Goal: Task Accomplishment & Management: Complete application form

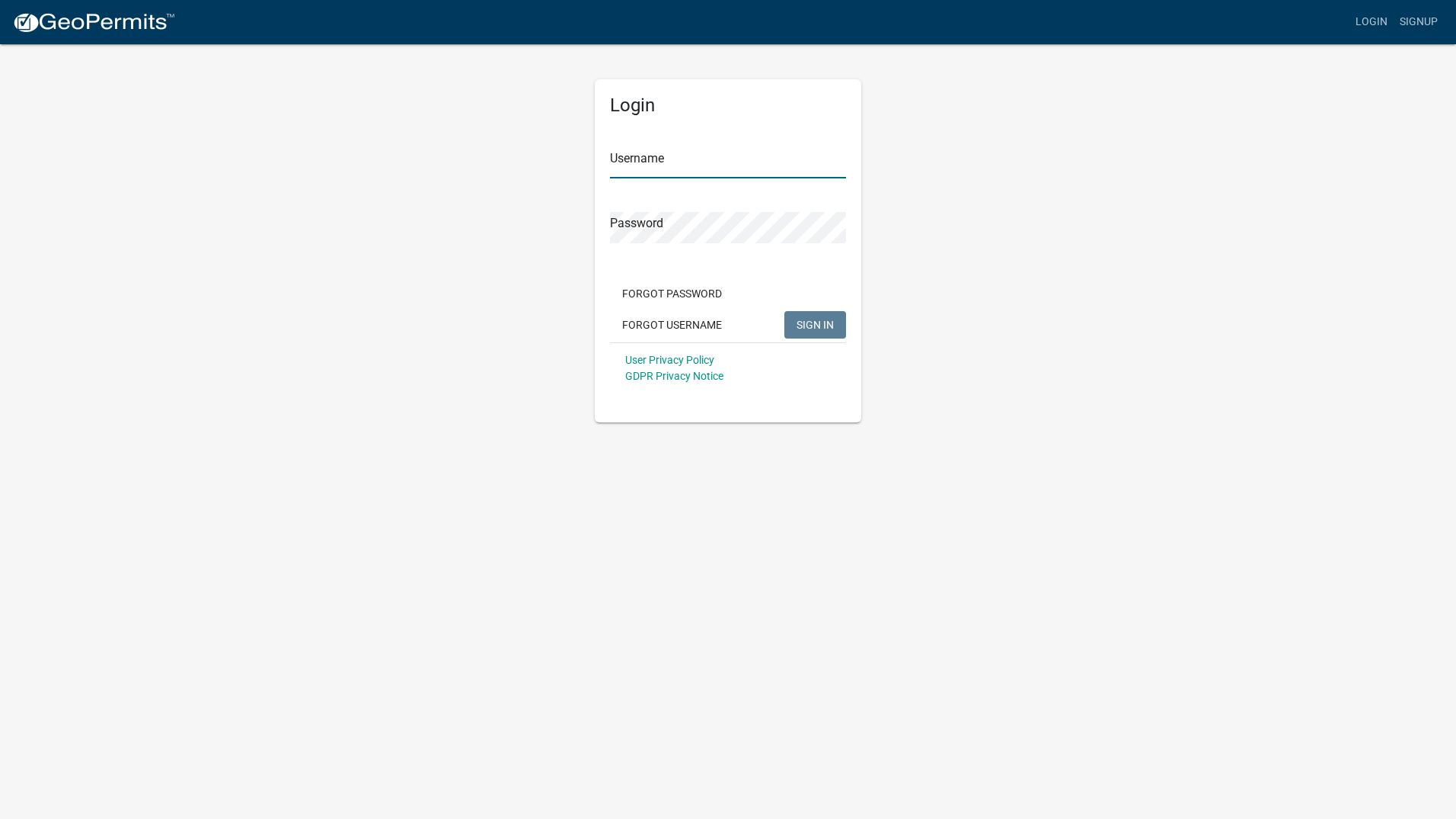
click at [687, 159] on input "Username" at bounding box center [728, 162] width 236 height 31
type input "GeoComm"
click at [796, 315] on button "SIGN IN" at bounding box center [815, 325] width 61 height 27
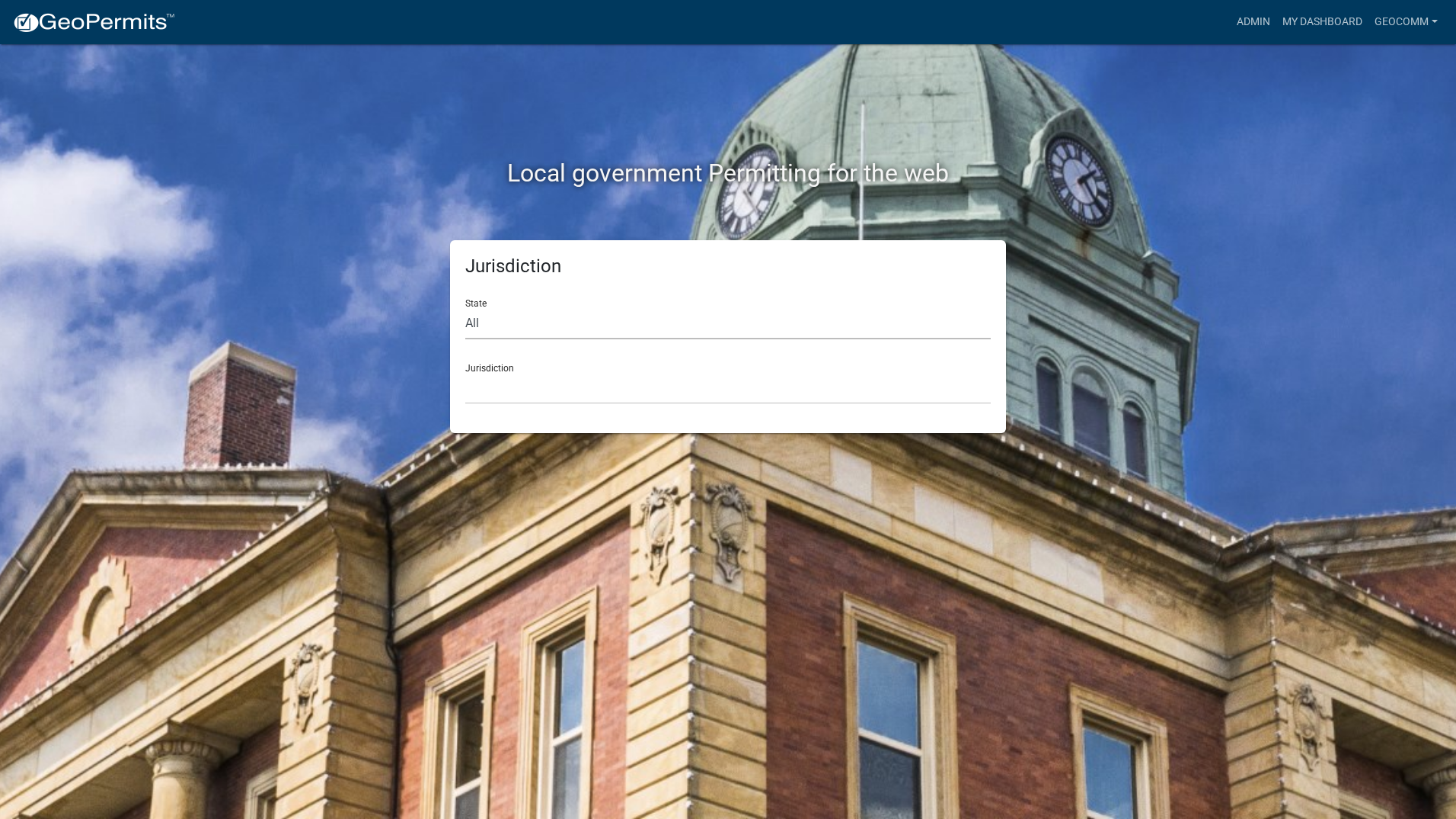
click at [528, 327] on select "All [US_STATE] [US_STATE] [US_STATE] [US_STATE] [US_STATE] [US_STATE] [US_STATE…" at bounding box center [728, 323] width 525 height 31
select select "[US_STATE]"
click at [466, 308] on select "All [US_STATE] [US_STATE] [US_STATE] [US_STATE] [US_STATE] [US_STATE] [US_STATE…" at bounding box center [728, 323] width 525 height 31
click at [552, 391] on select "[GEOGRAPHIC_DATA], [US_STATE] [GEOGRAPHIC_DATA], [US_STATE] [GEOGRAPHIC_DATA], …" at bounding box center [728, 388] width 525 height 31
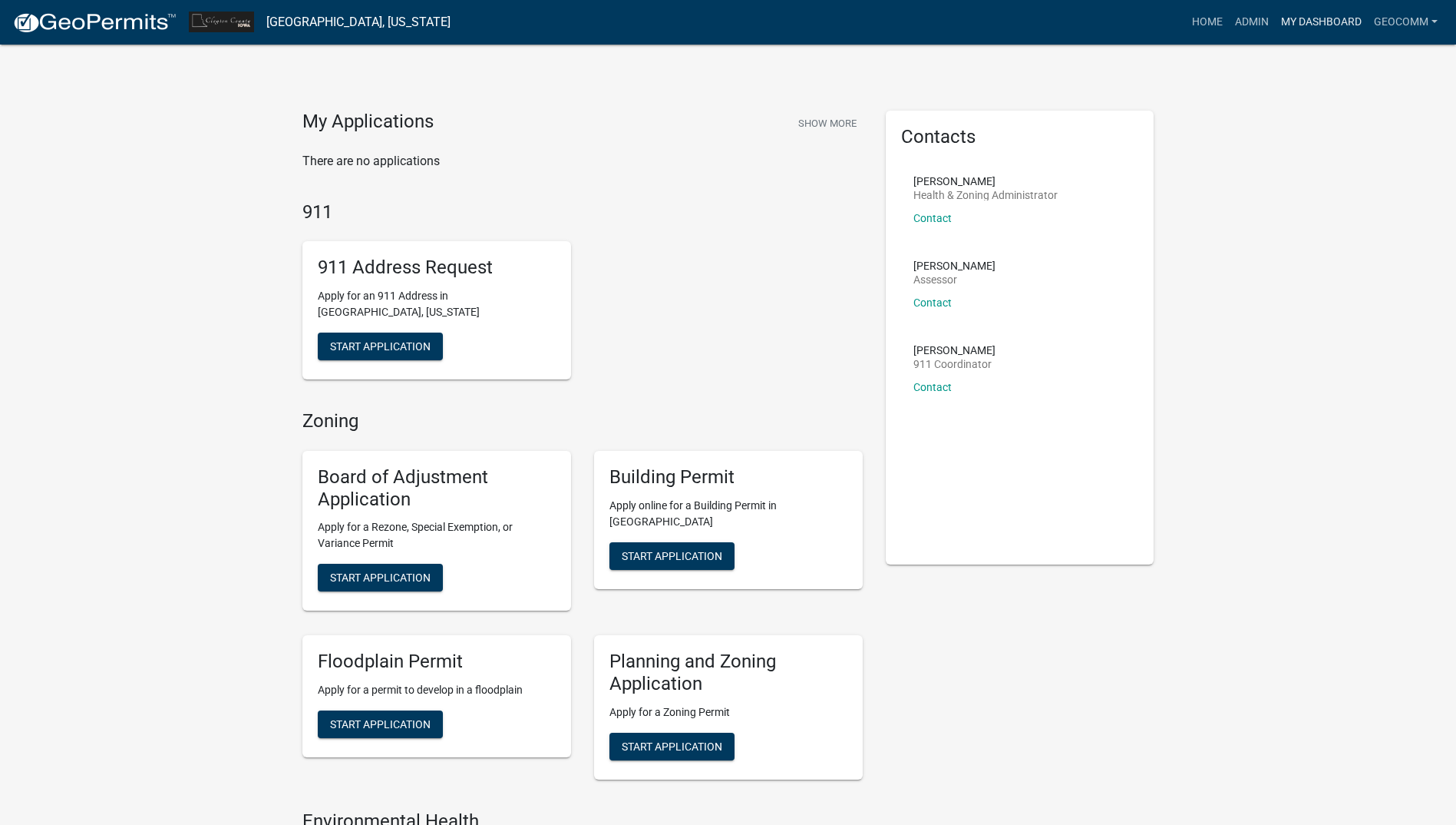
click at [1331, 27] on link "My Dashboard" at bounding box center [1322, 22] width 93 height 29
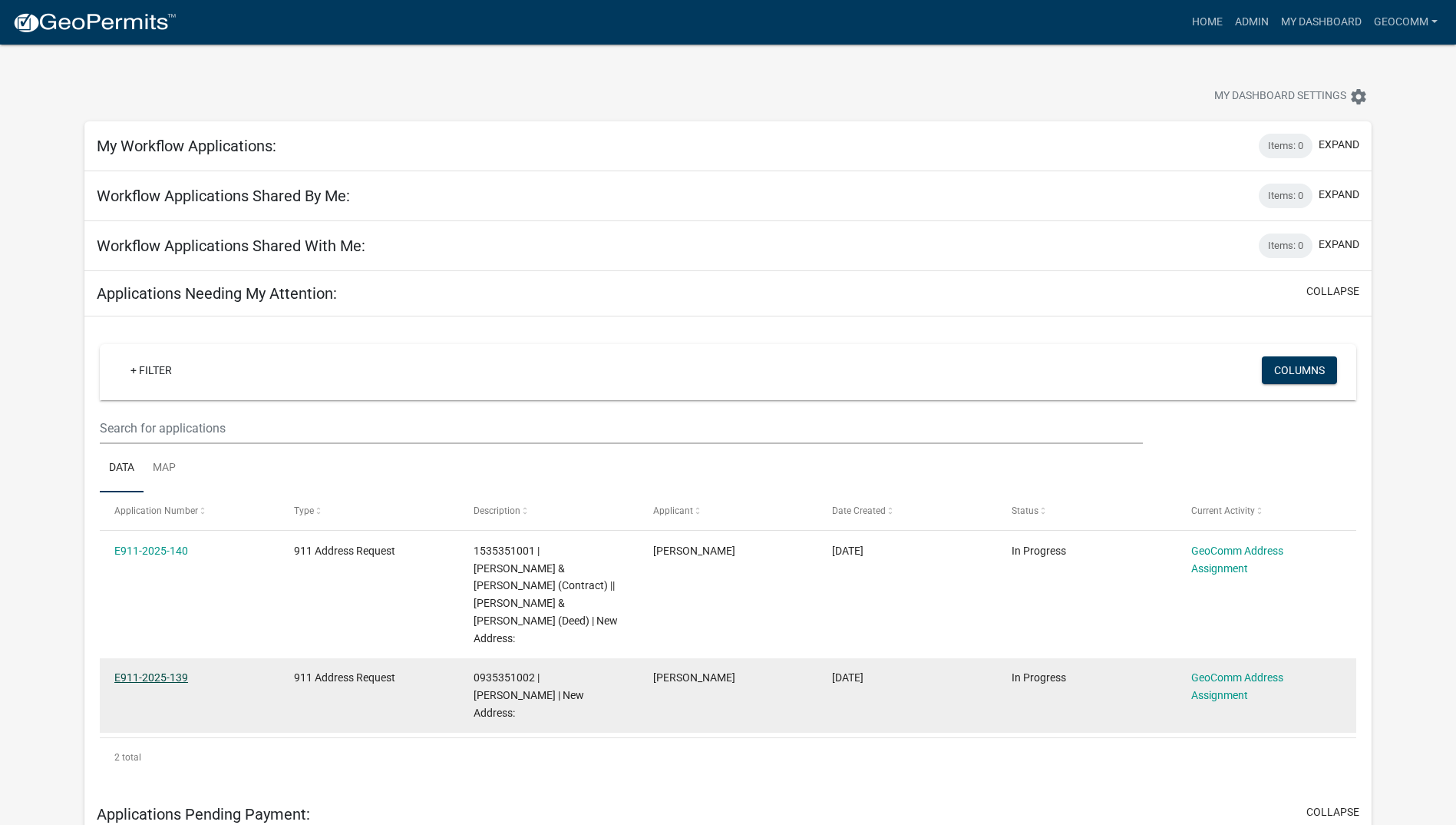
click at [160, 671] on link "E911-2025-139" at bounding box center [151, 677] width 74 height 12
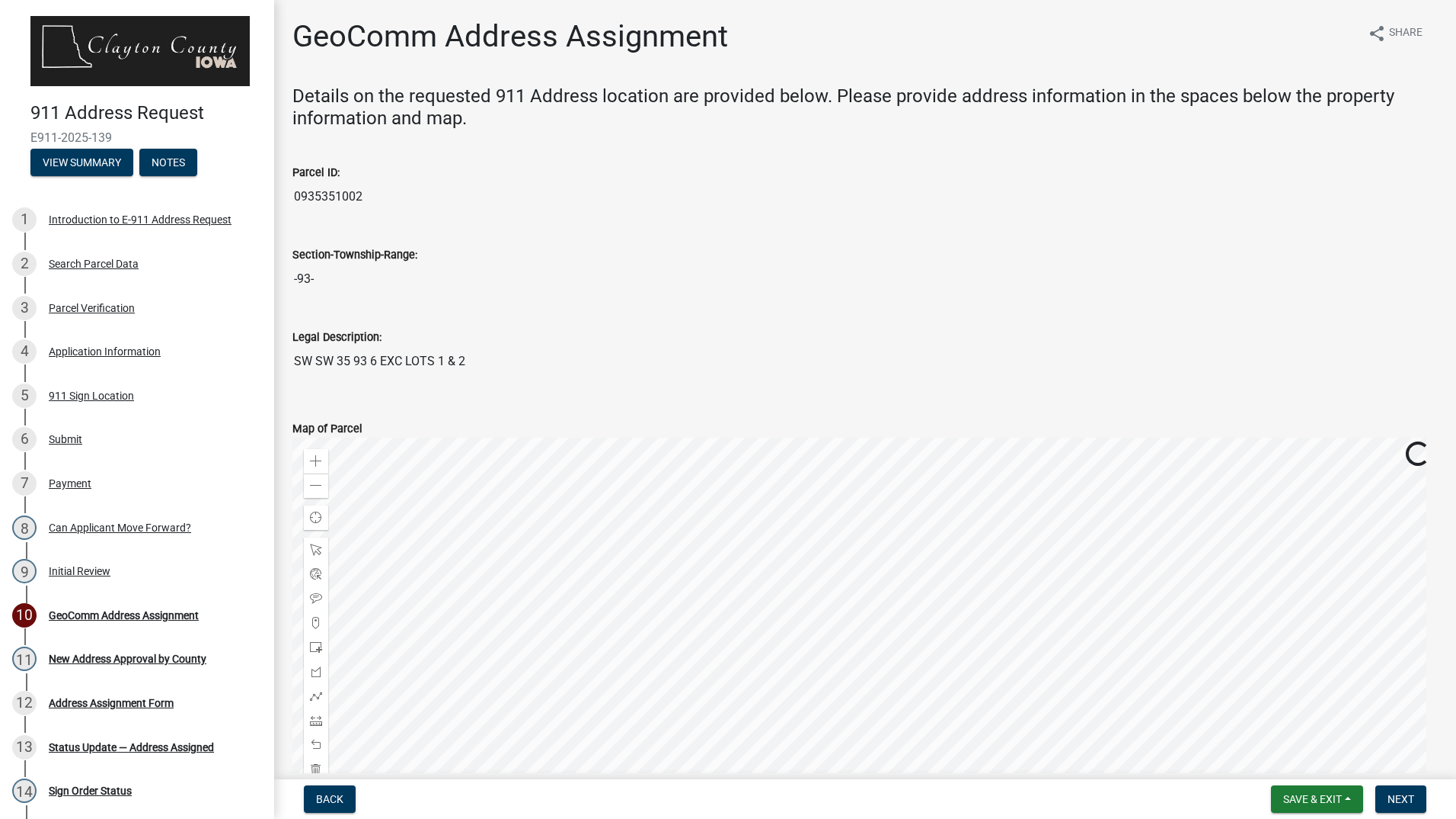
click at [310, 198] on input "0935351002" at bounding box center [865, 196] width 1146 height 30
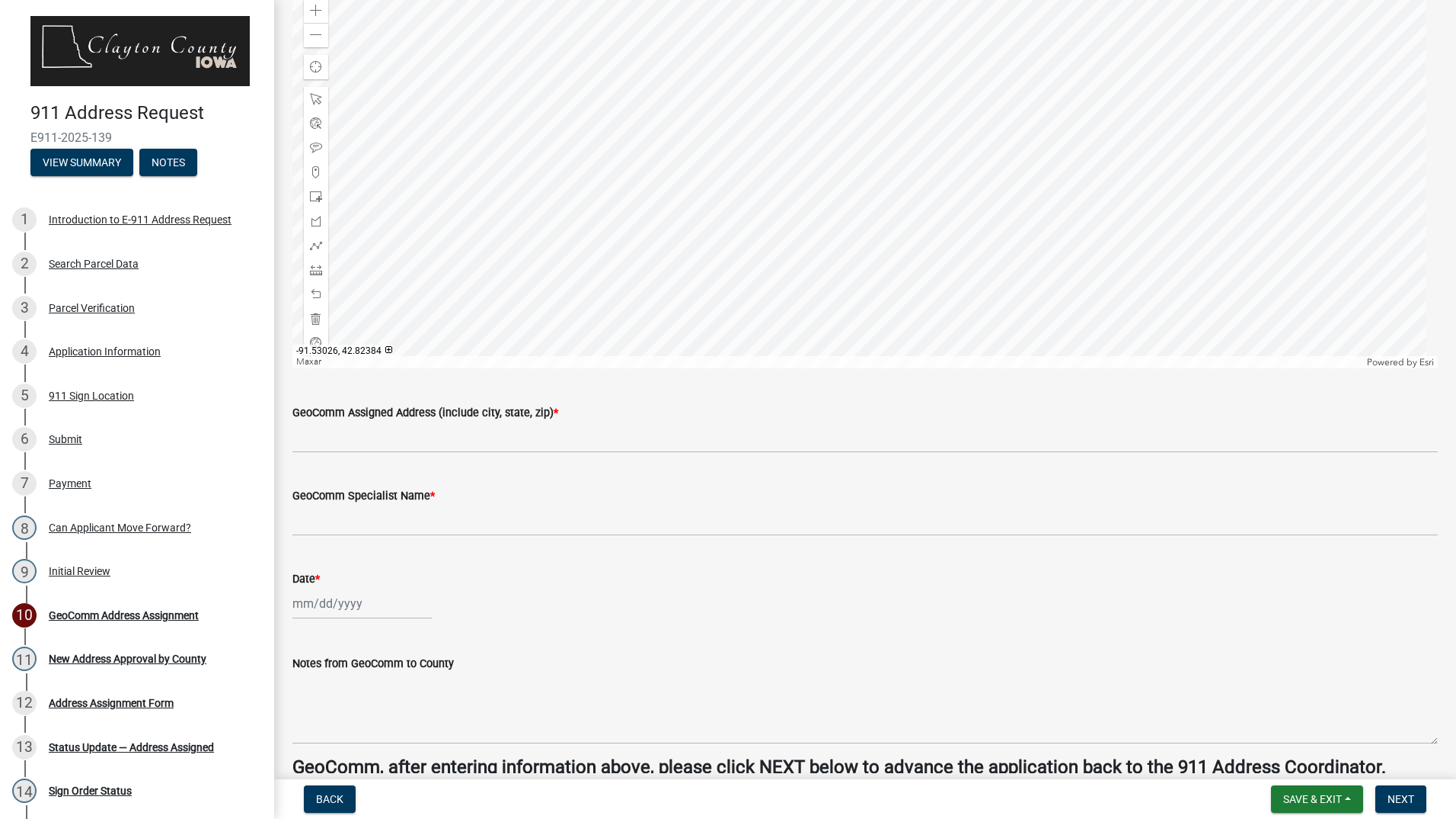
scroll to position [526, 0]
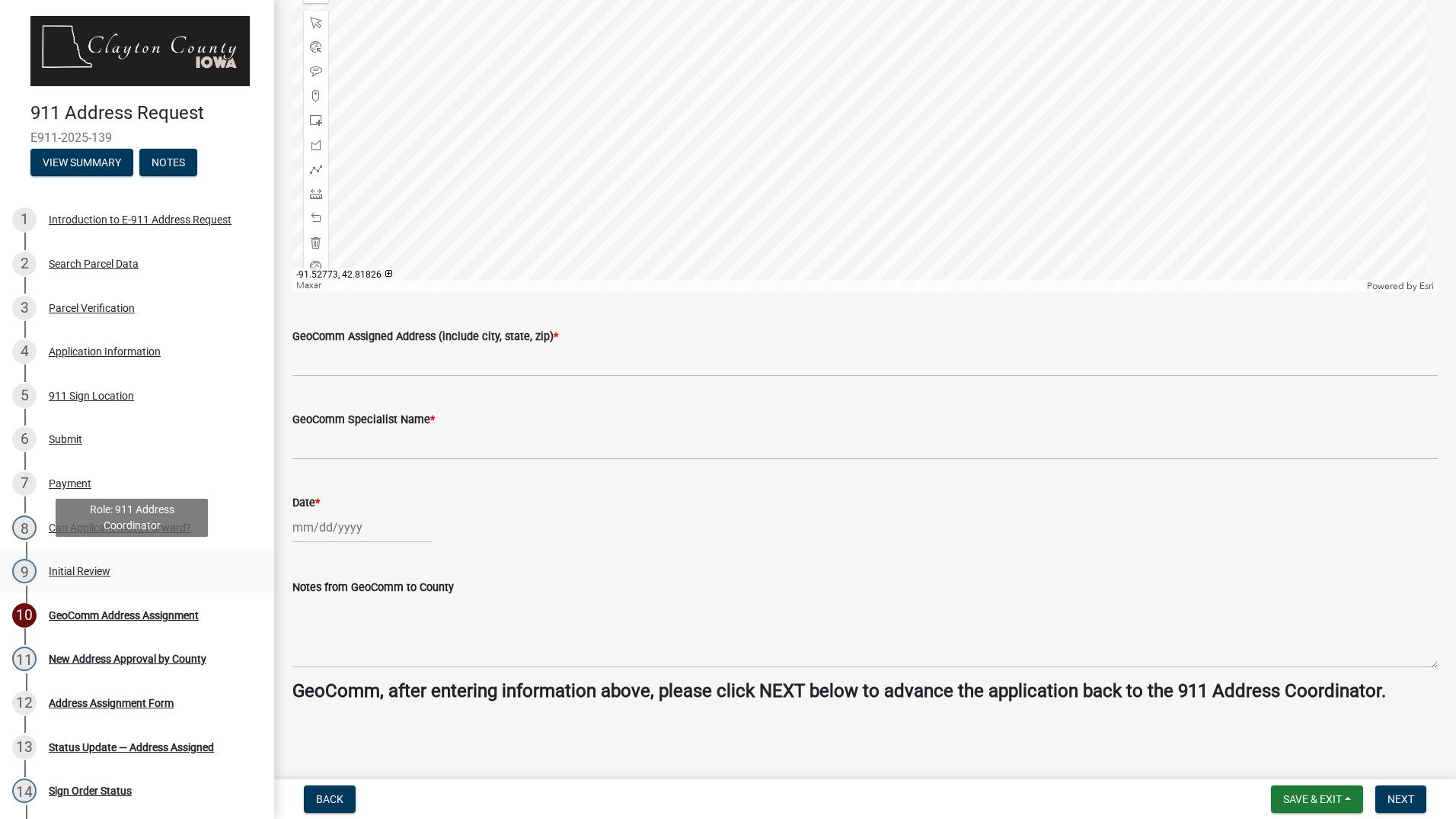
click at [67, 569] on div "Initial Review" at bounding box center [79, 570] width 61 height 10
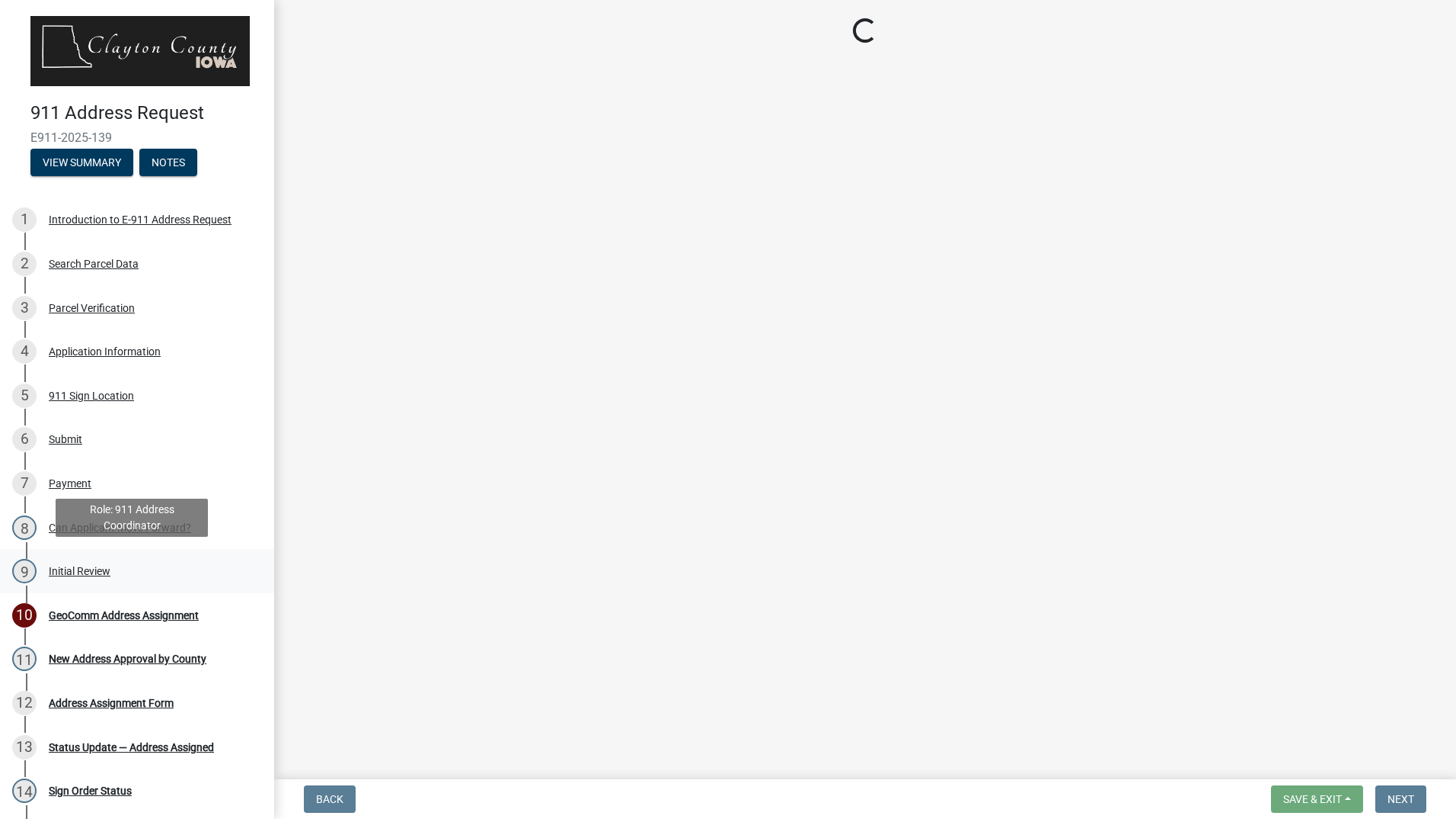
scroll to position [0, 0]
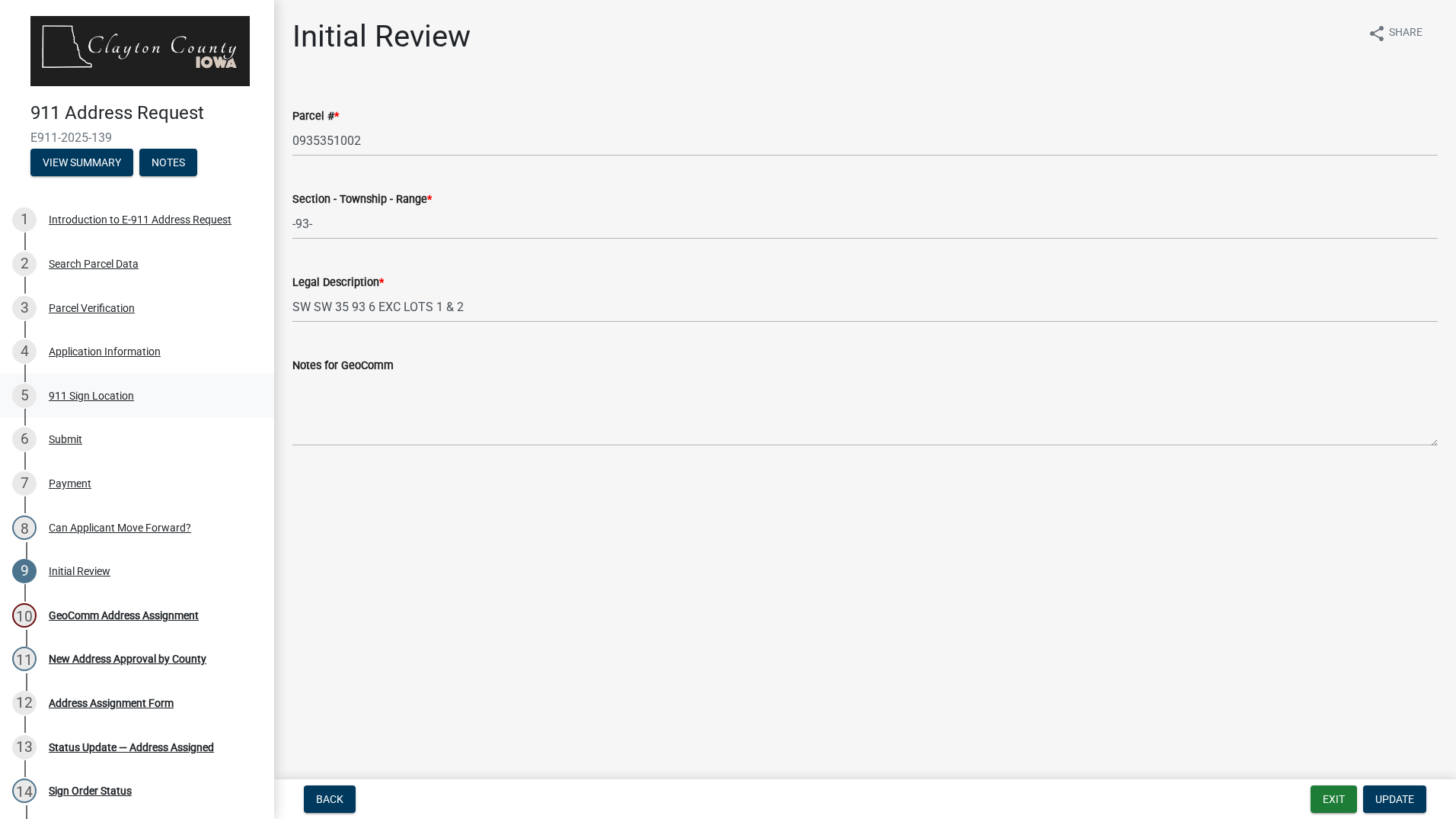
click at [106, 391] on div "911 Sign Location" at bounding box center [91, 395] width 85 height 10
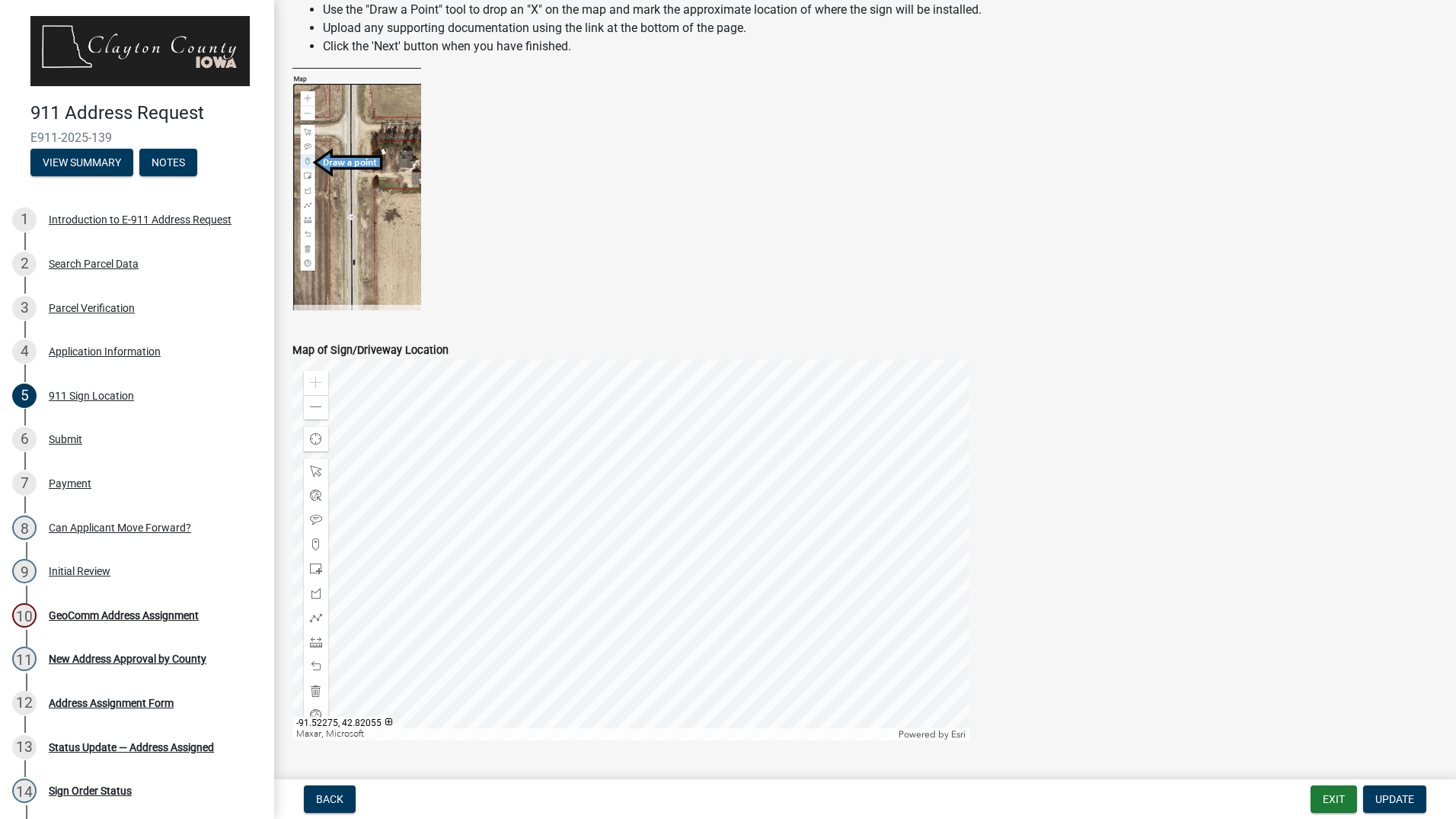
scroll to position [497, 0]
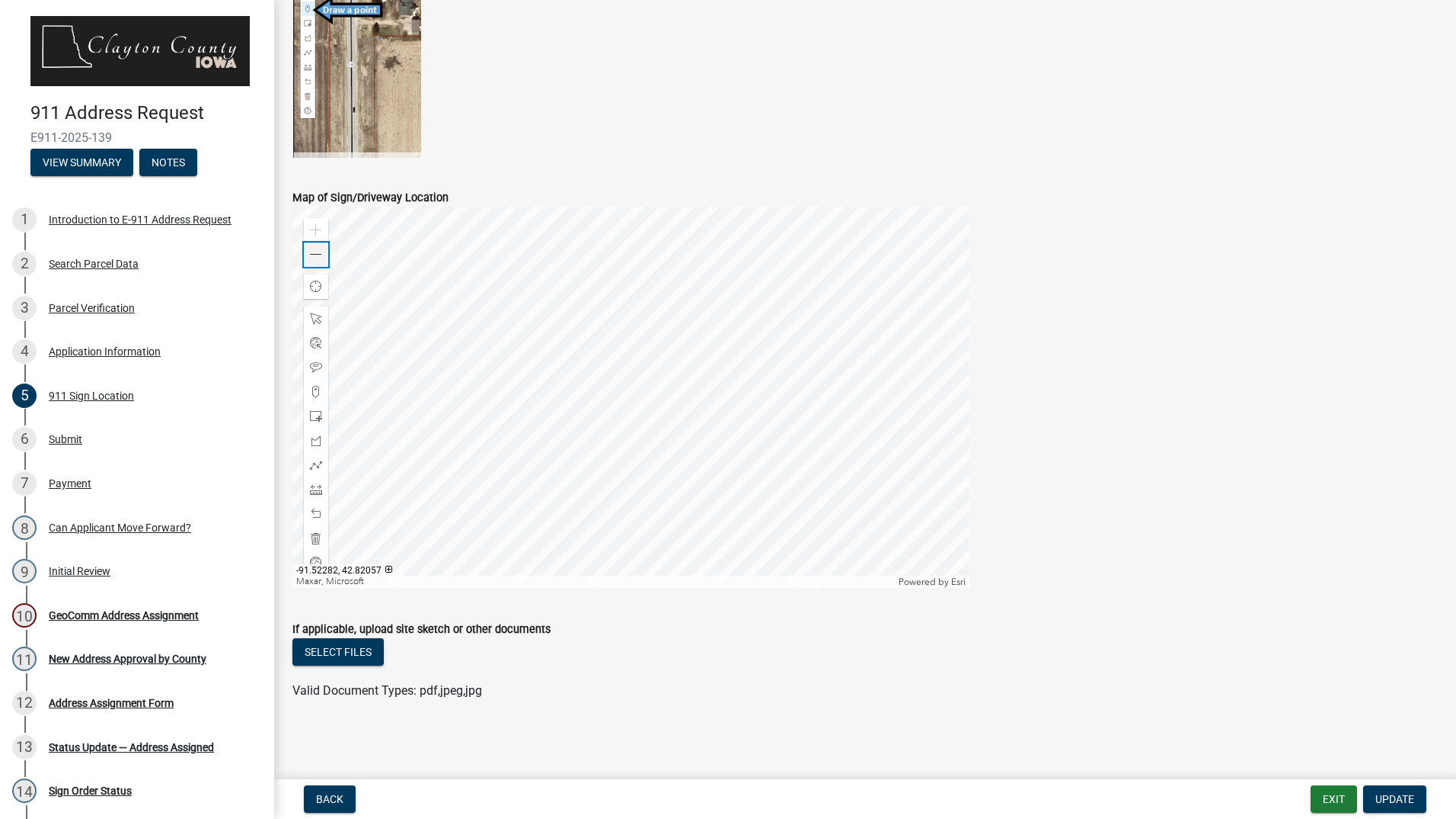
click at [318, 252] on span at bounding box center [316, 254] width 12 height 12
click at [632, 397] on div at bounding box center [631, 397] width 677 height 381
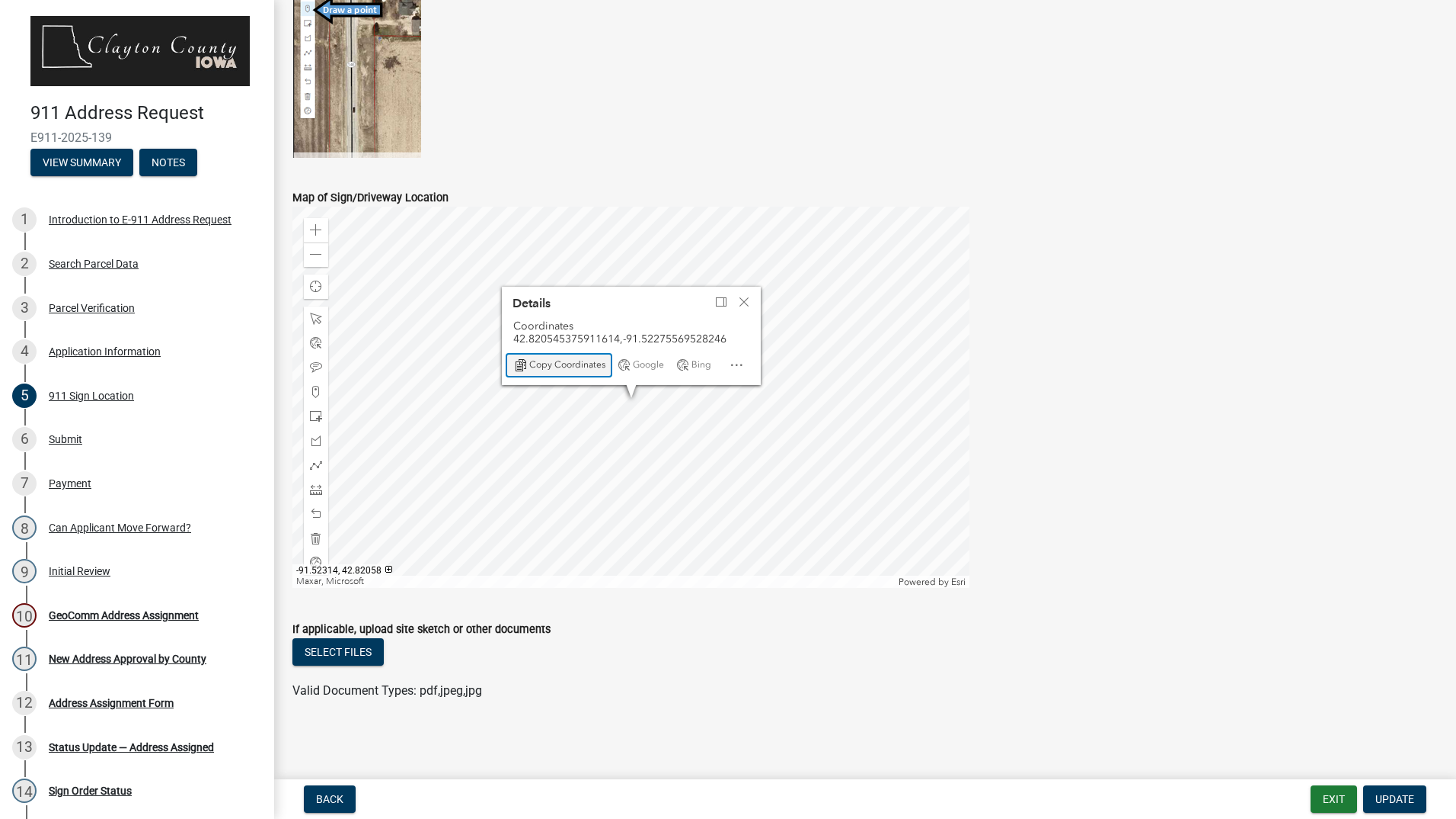
click at [564, 363] on span "Copy Coordinates" at bounding box center [567, 364] width 76 height 12
drag, startPoint x: 624, startPoint y: 341, endPoint x: 728, endPoint y: 335, distance: 104.2
click at [728, 335] on div "Coordinates 42.820545375911614,-91.52275569528246" at bounding box center [631, 331] width 236 height 25
copy div "-91.52275569528246"
drag, startPoint x: 620, startPoint y: 339, endPoint x: 513, endPoint y: 332, distance: 107.2
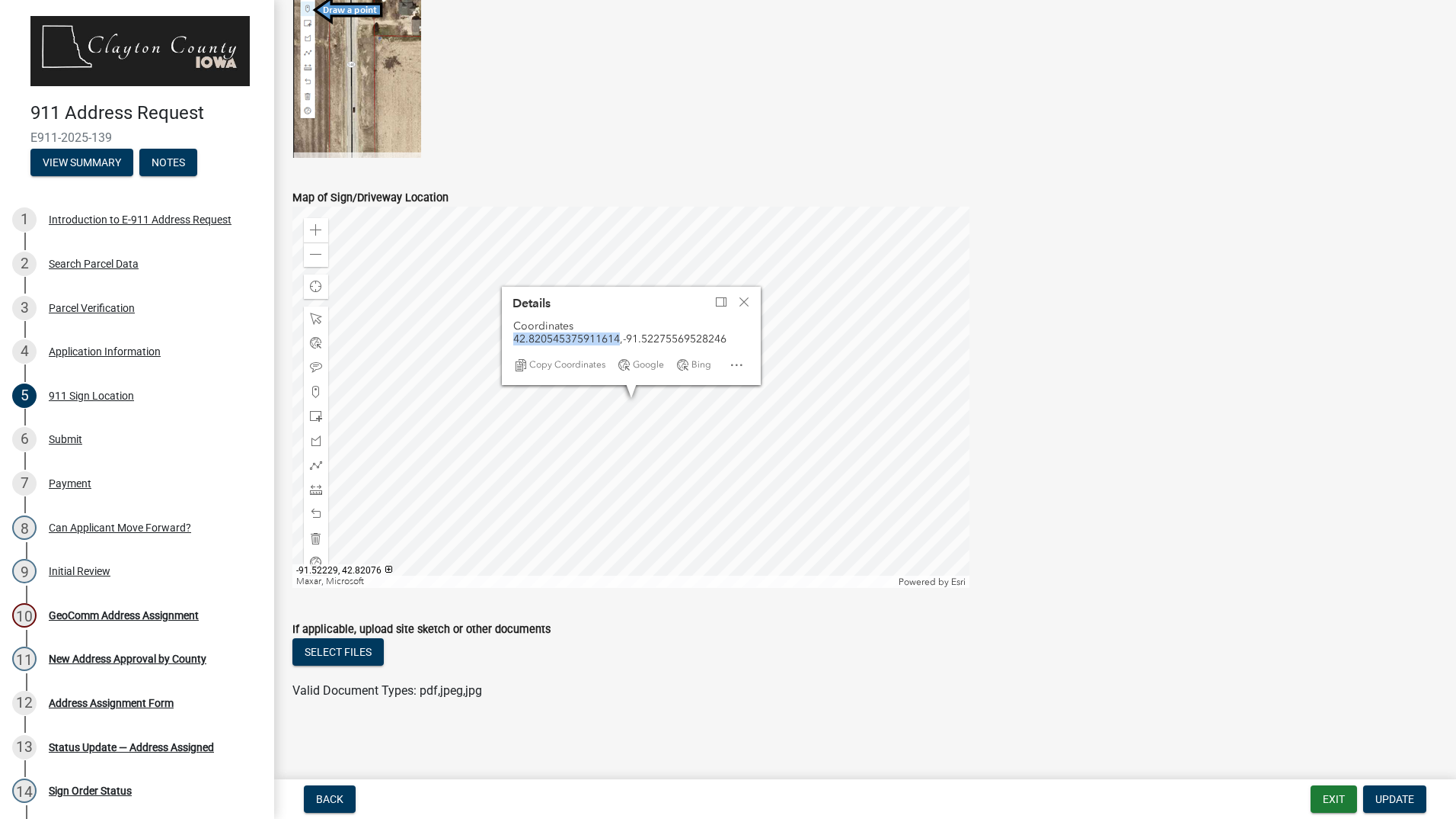
click at [513, 332] on div "Details Coordinates 42.820545375911614,-91.52275569528246 Copy Coordinates Goog…" at bounding box center [631, 336] width 259 height 98
copy div "42.820545375911614"
click at [91, 610] on div "GeoComm Address Assignment" at bounding box center [124, 614] width 150 height 10
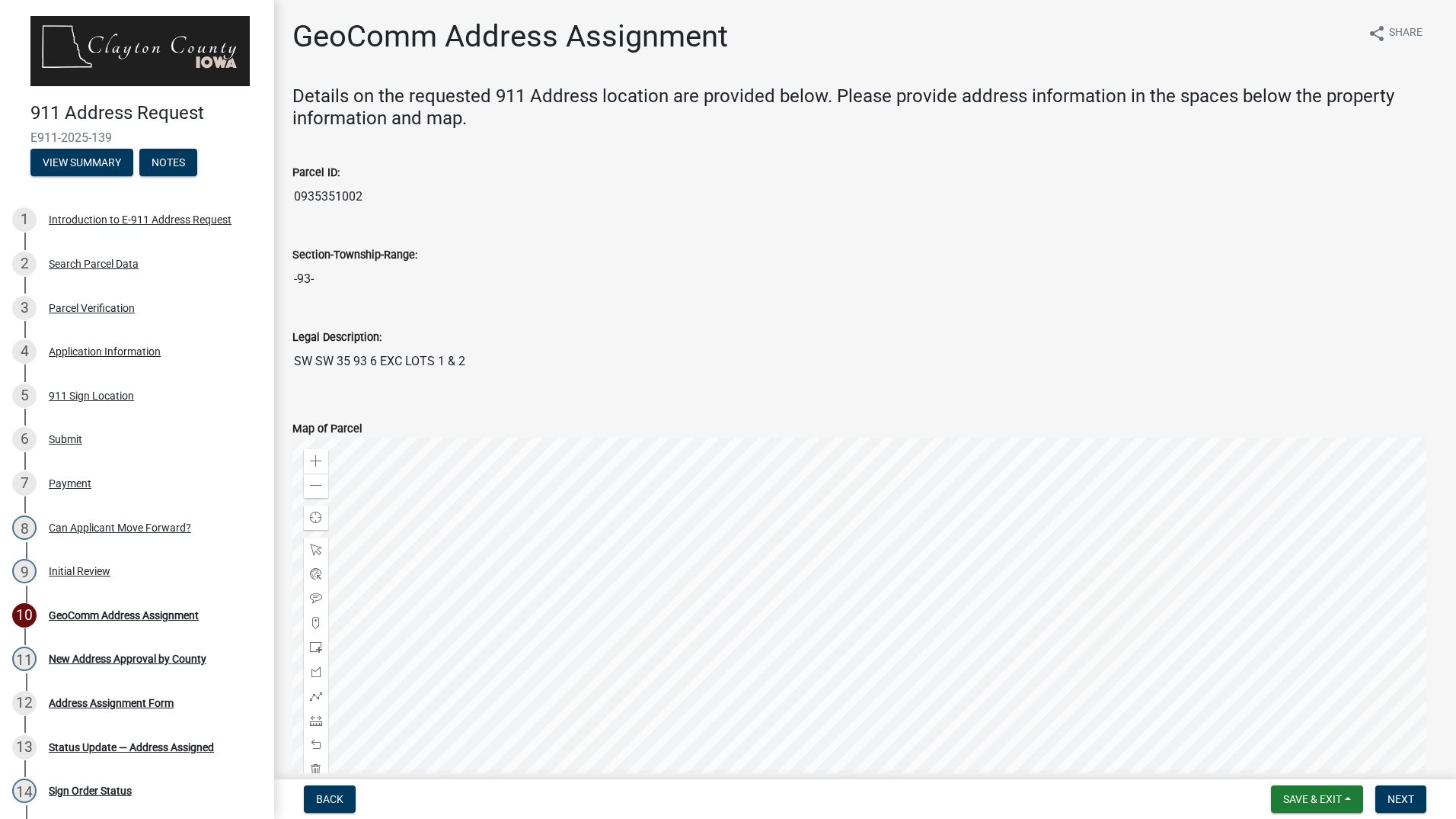
scroll to position [381, 0]
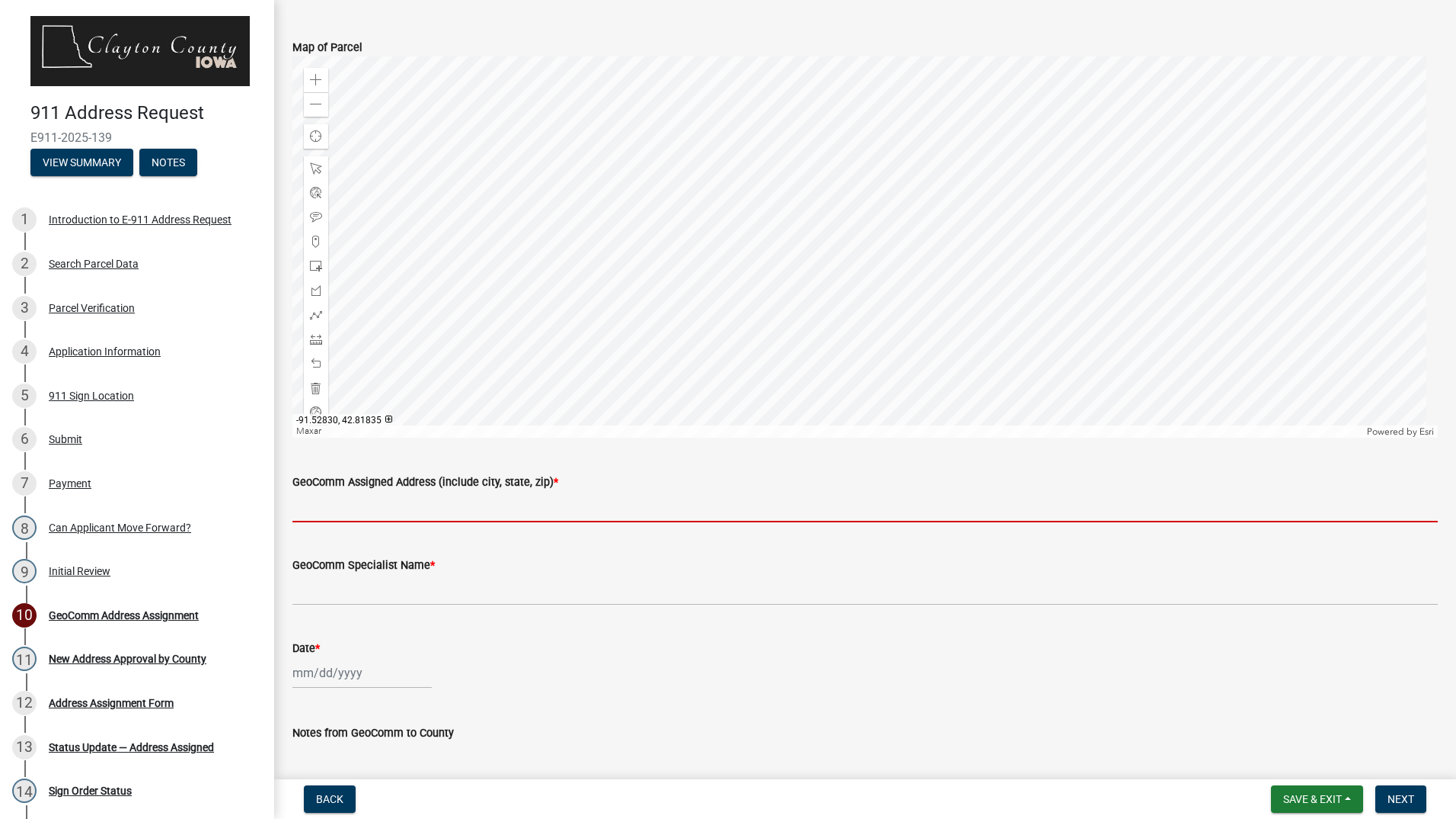
click at [451, 503] on input "GeoComm Assigned Address (include city, state, zip) *" at bounding box center [865, 506] width 1146 height 31
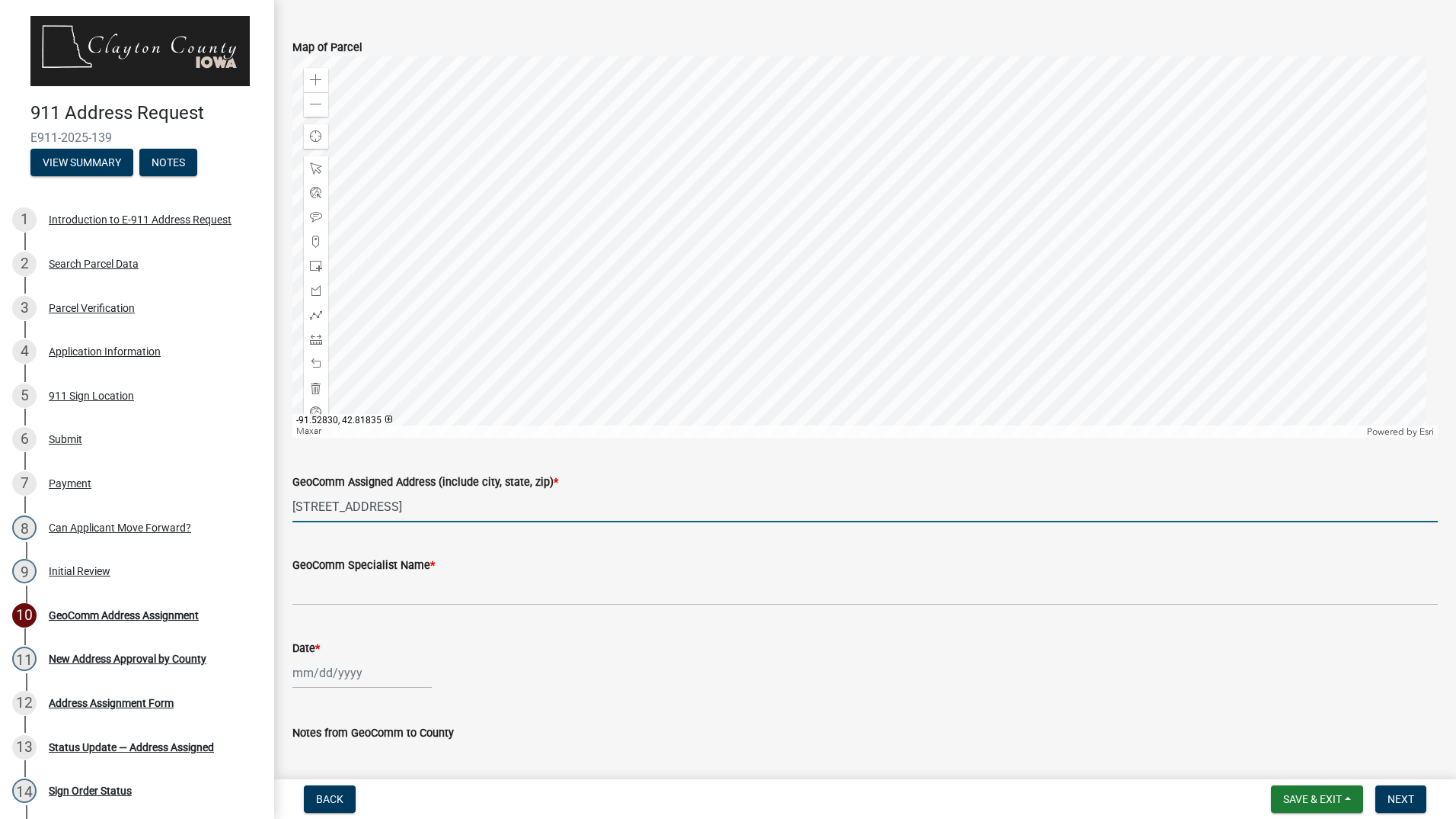
click at [427, 510] on input "[STREET_ADDRESS]" at bounding box center [865, 506] width 1146 height 31
type input "[STREET_ADDRESS]"
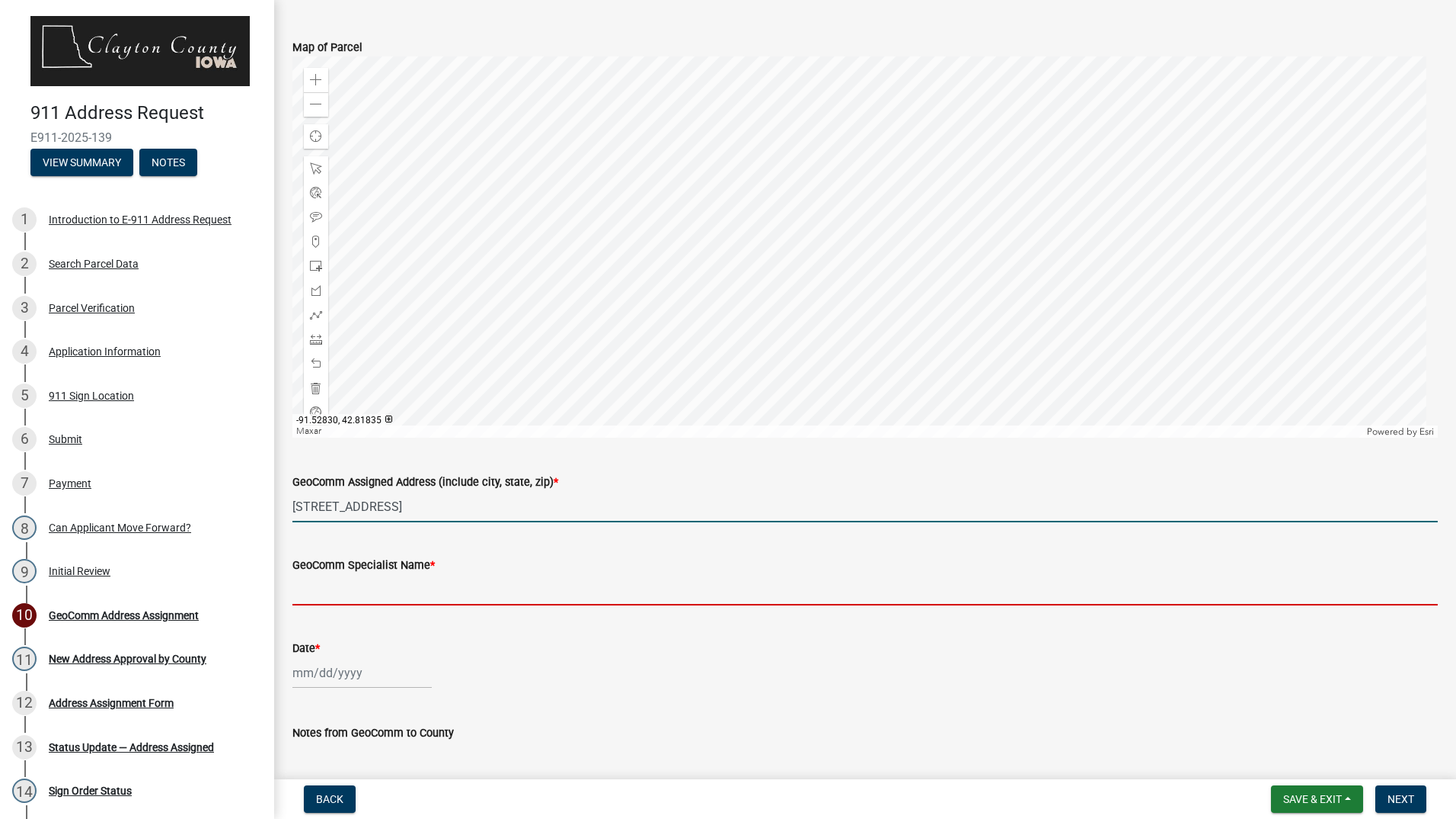
click at [418, 586] on input "GeoComm Specialist Name *" at bounding box center [865, 589] width 1146 height 31
type input "[PERSON_NAME]"
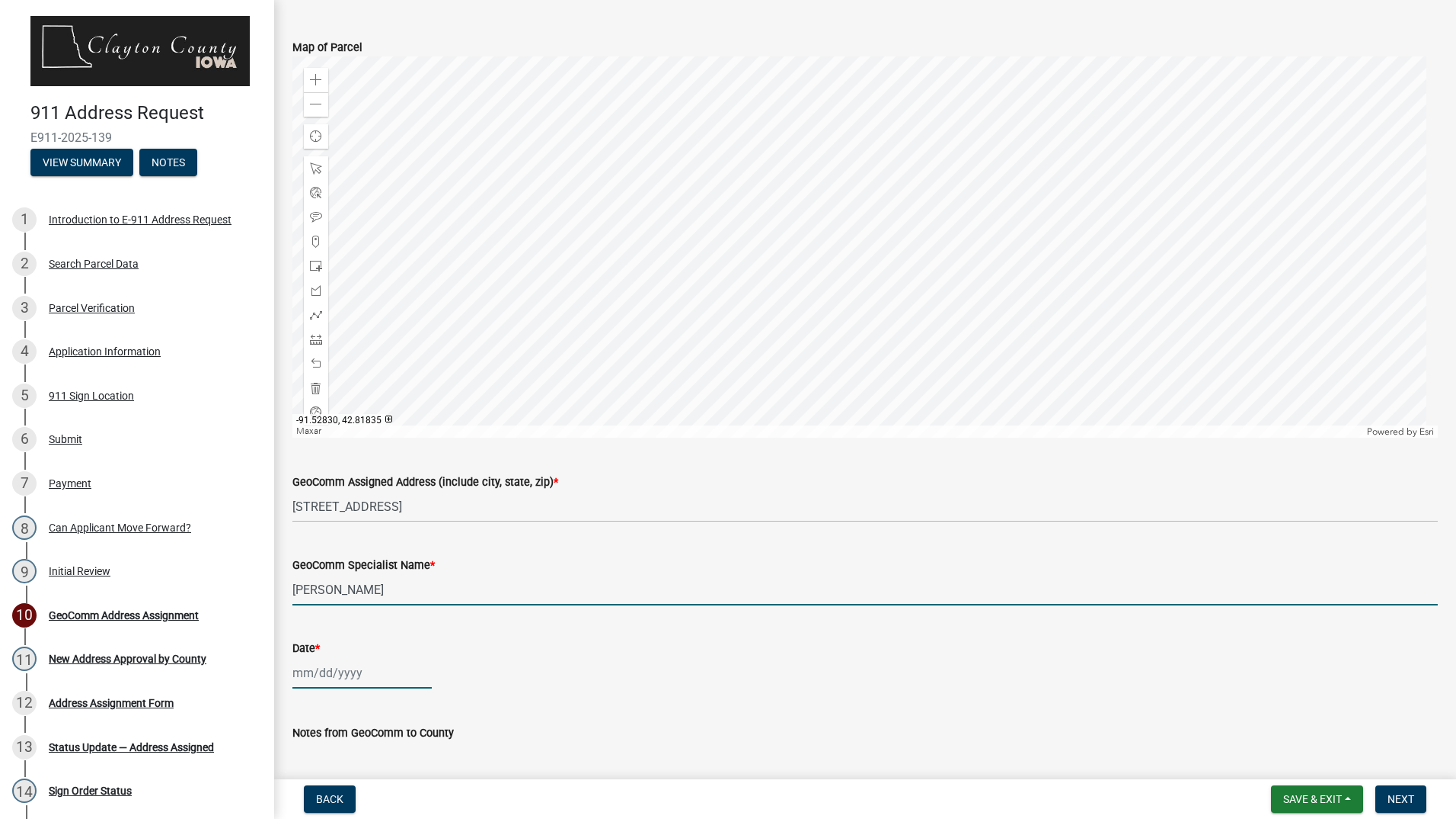
type input "[DATE]"
select select "9"
select select "2025"
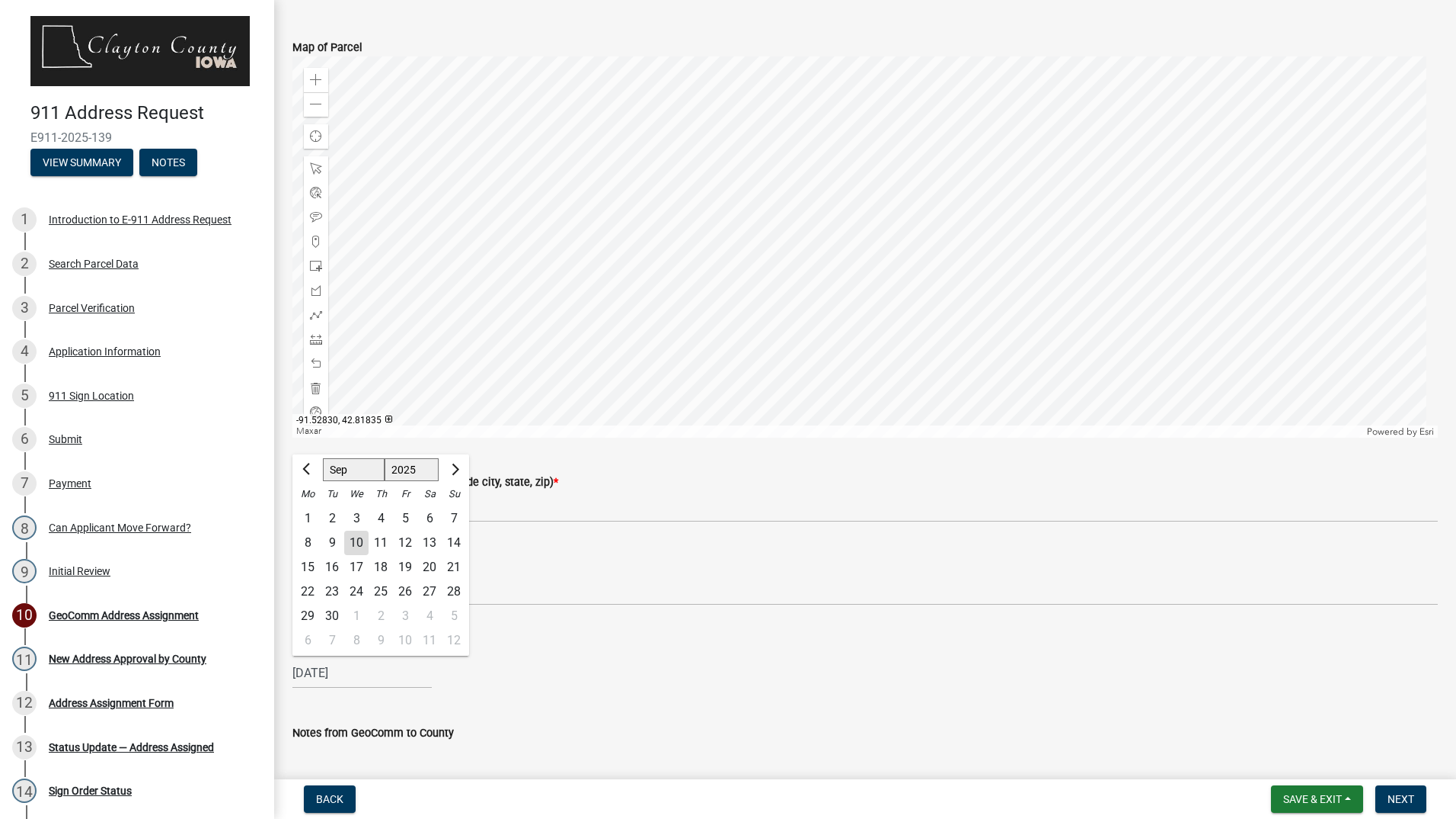
click at [358, 545] on div "10" at bounding box center [356, 543] width 25 height 25
type input "[DATE]"
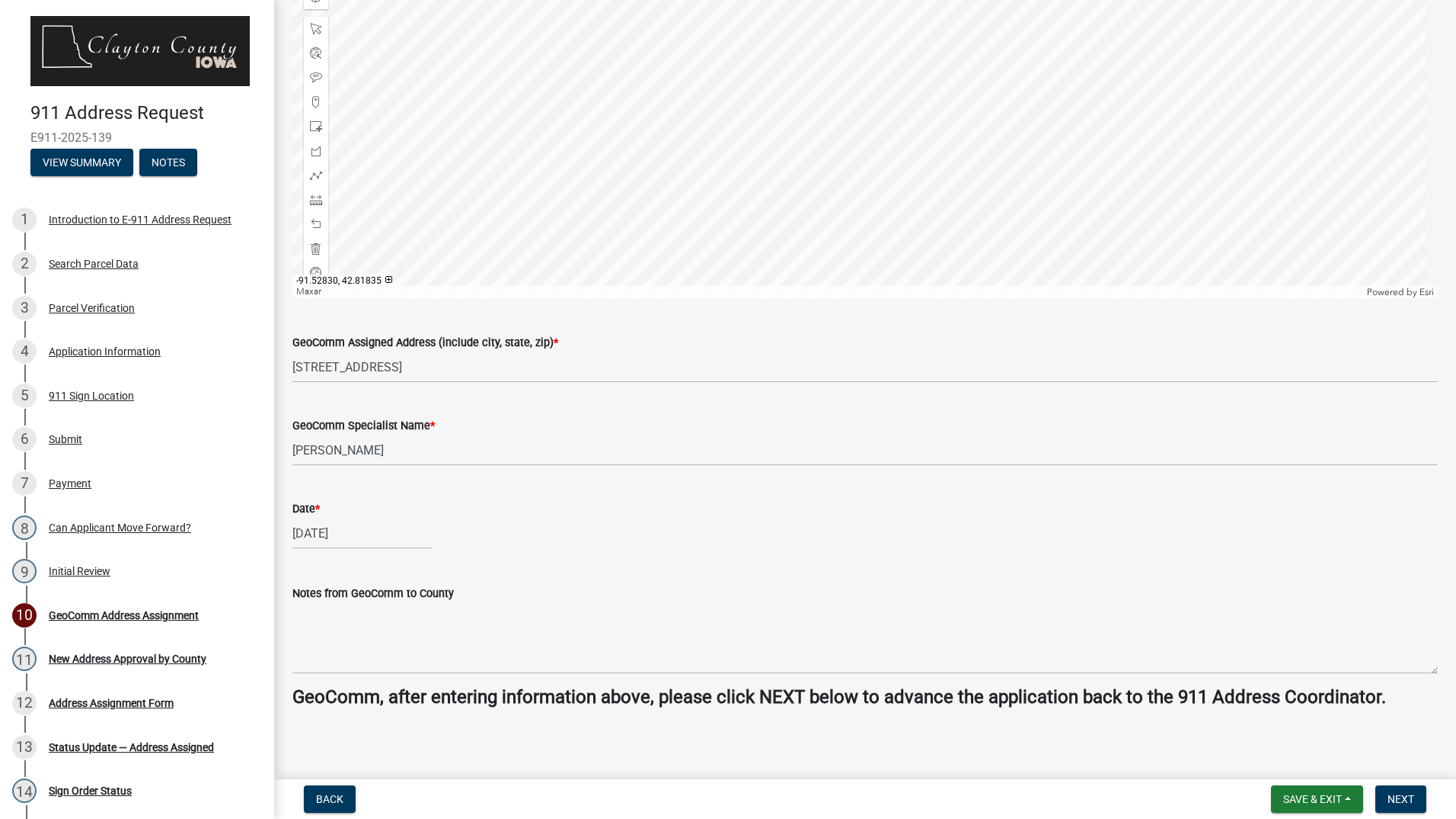
scroll to position [526, 0]
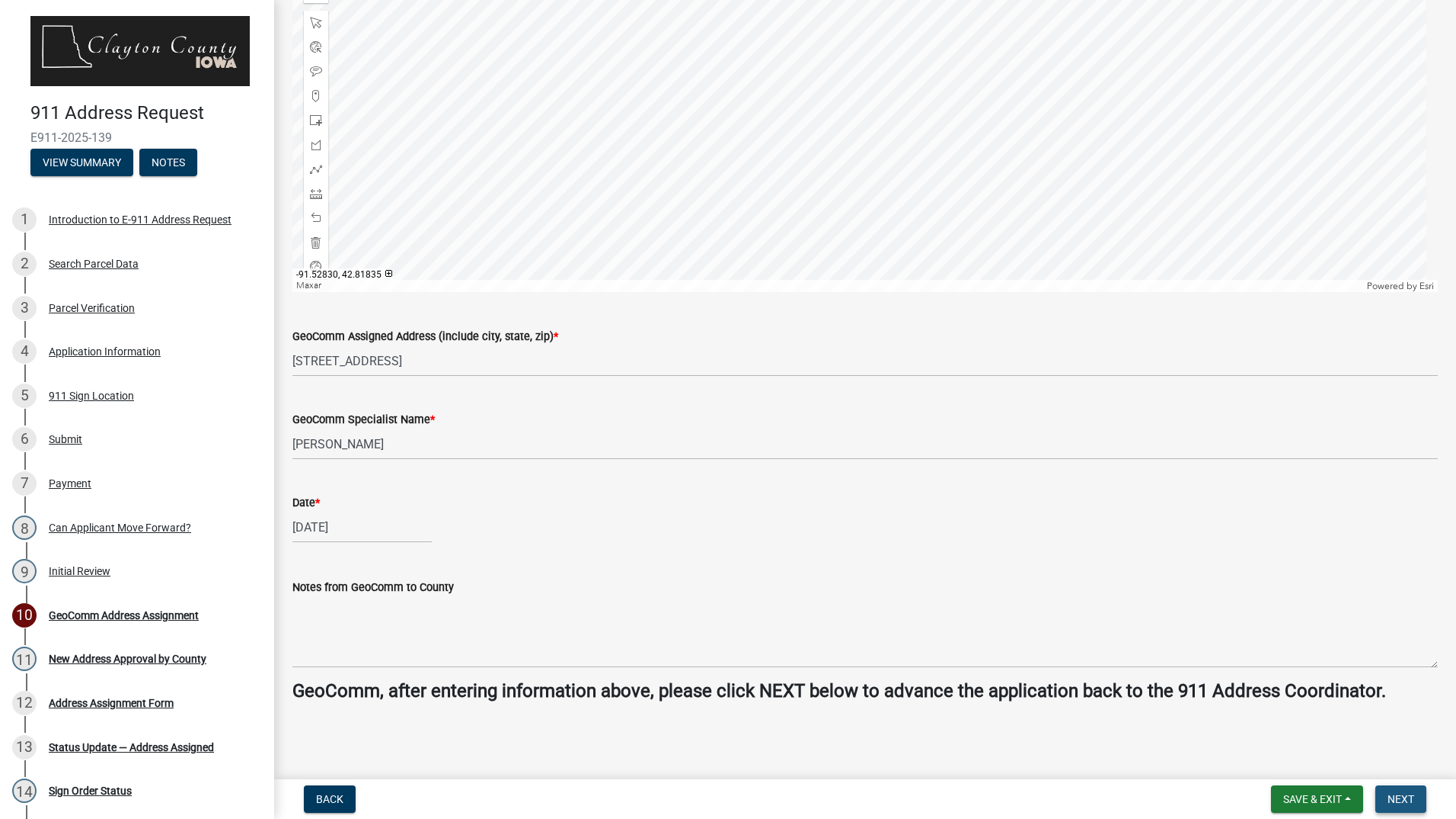
click at [1394, 798] on span "Next" at bounding box center [1401, 798] width 26 height 12
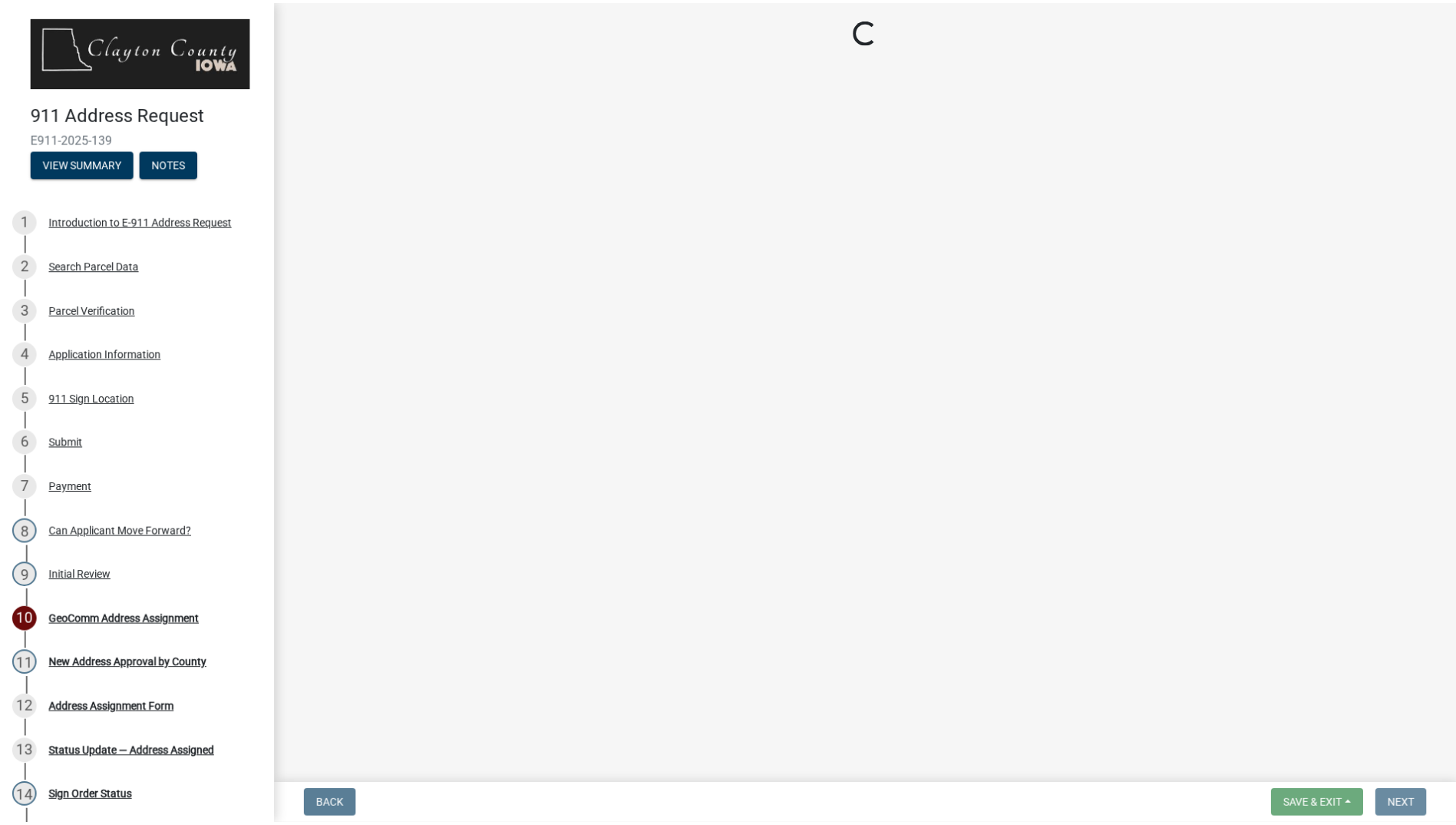
scroll to position [0, 0]
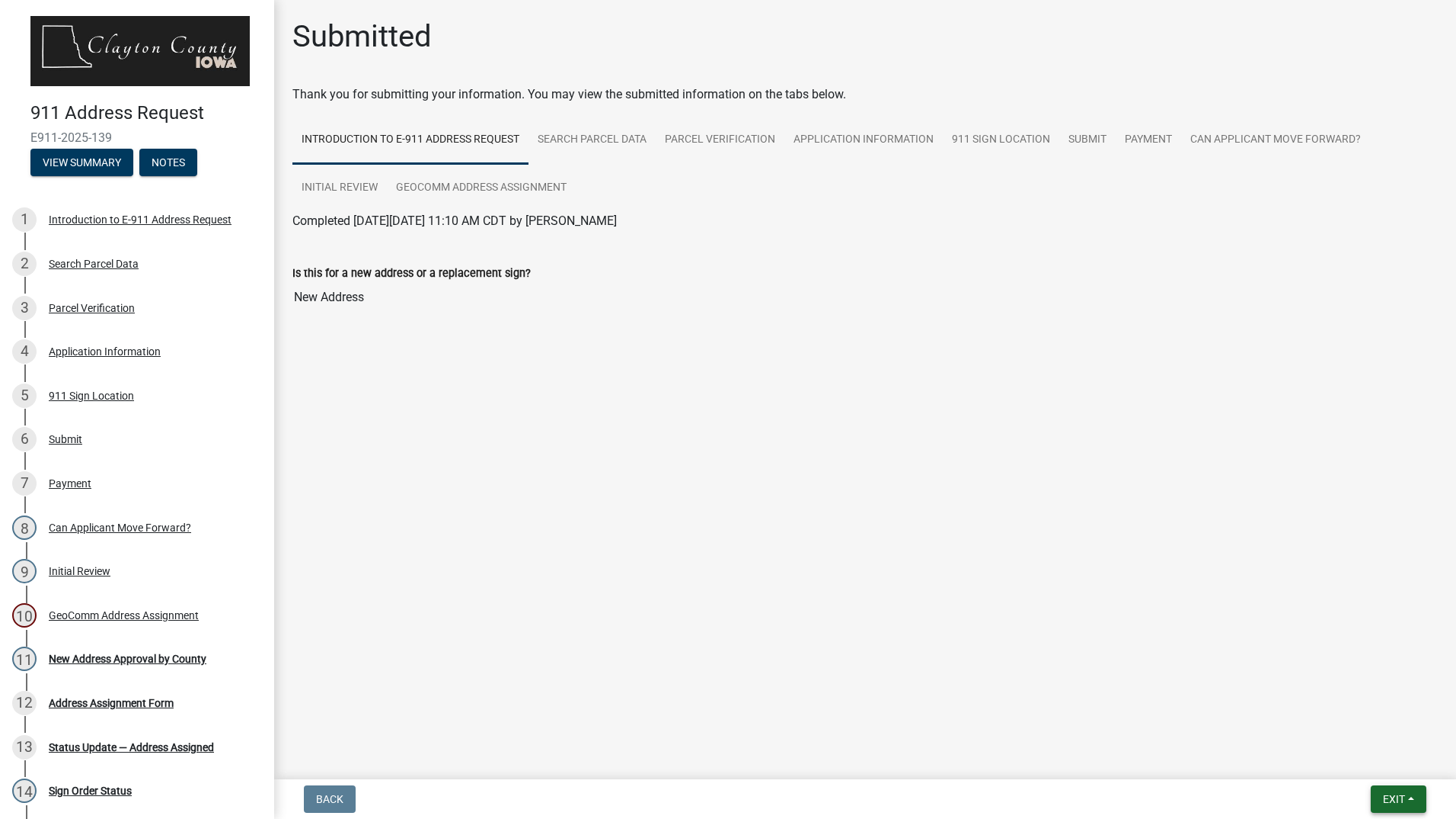
click at [1414, 799] on button "Exit" at bounding box center [1398, 798] width 56 height 27
click at [1374, 760] on button "Save & Exit" at bounding box center [1365, 759] width 122 height 37
